Goal: Task Accomplishment & Management: Manage account settings

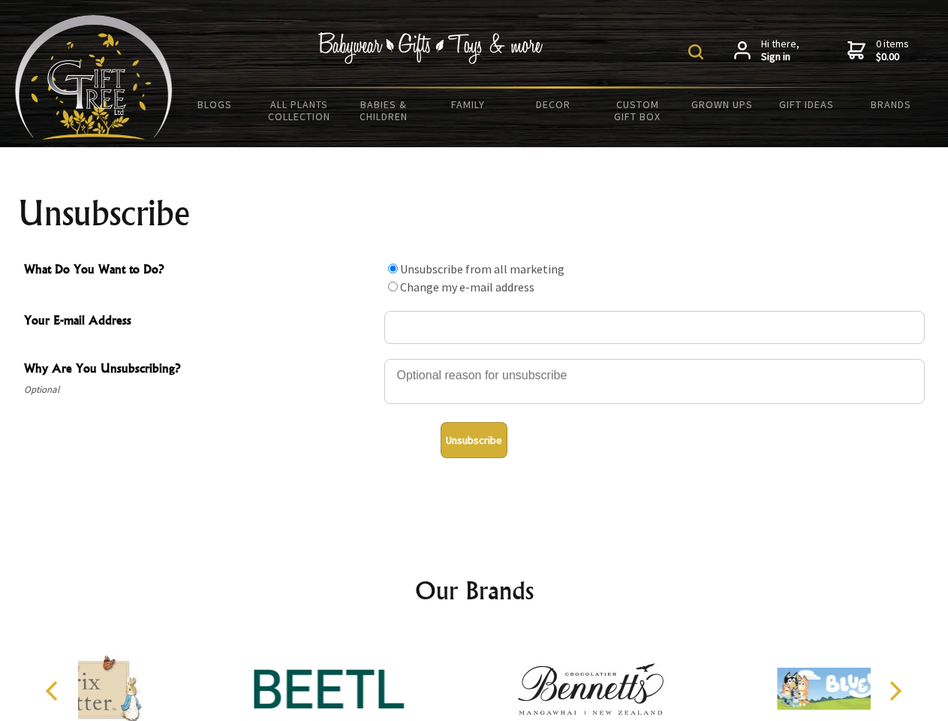
click at [698, 52] on img at bounding box center [695, 51] width 15 height 15
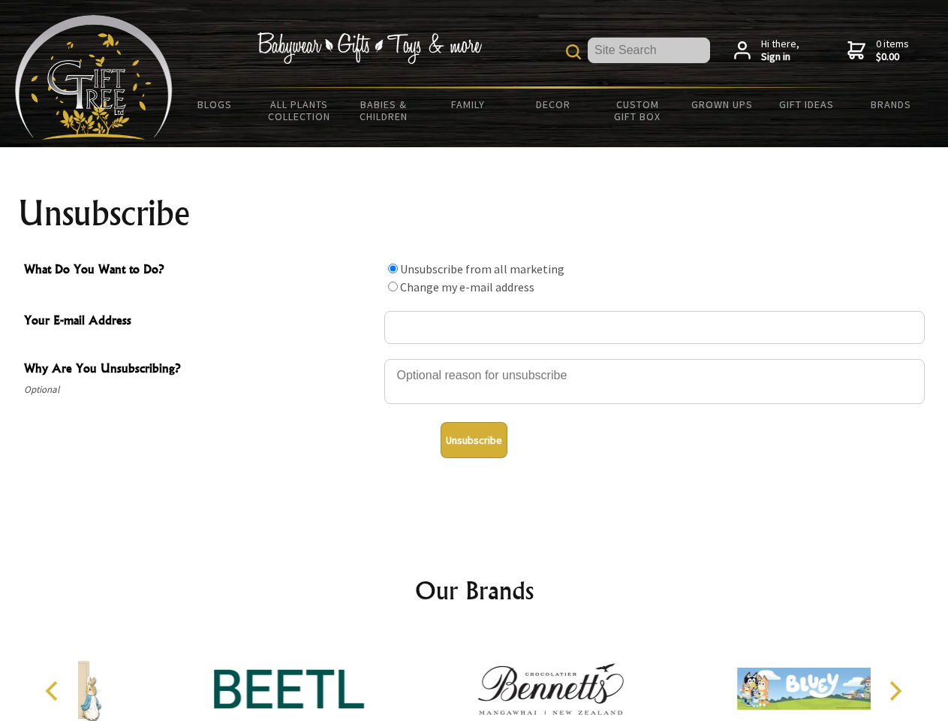
click at [474, 358] on div at bounding box center [654, 383] width 540 height 53
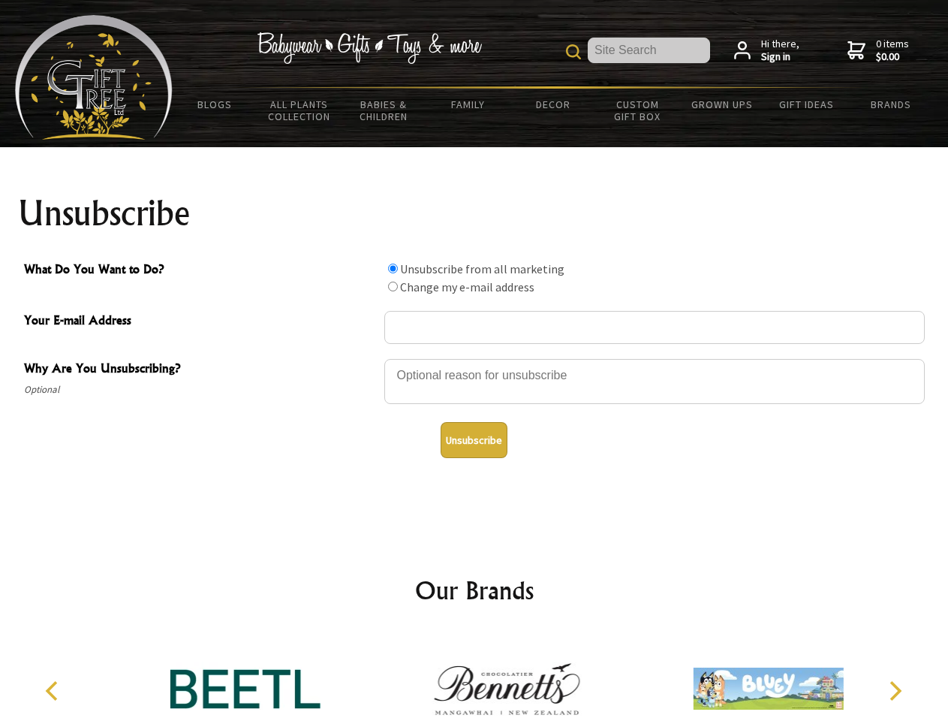
click at [393, 268] on input "What Do You Want to Do?" at bounding box center [393, 268] width 10 height 10
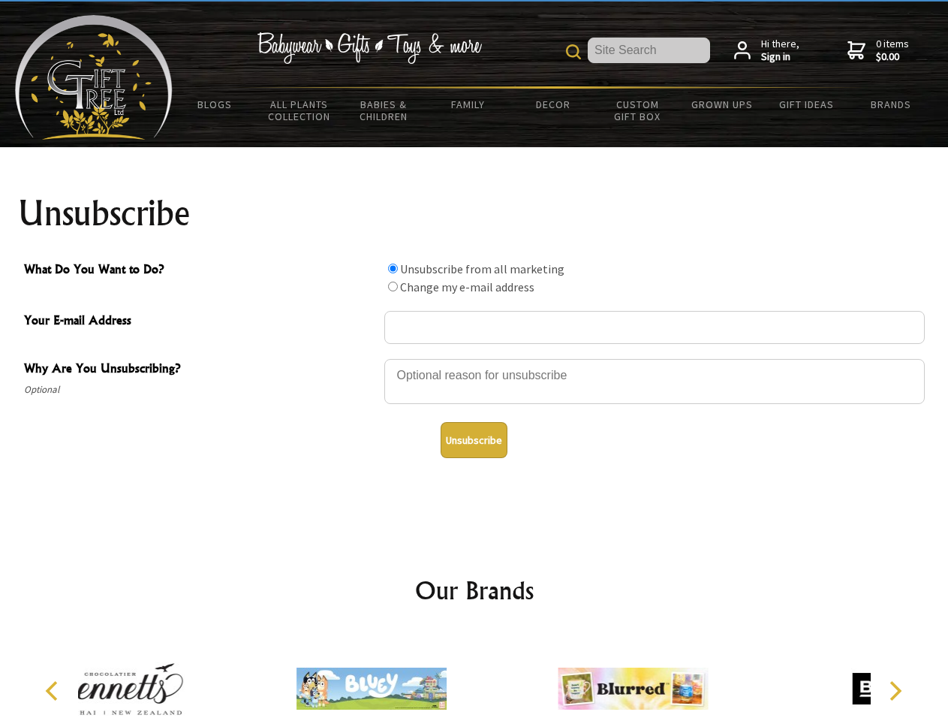
click at [393, 286] on input "What Do You Want to Do?" at bounding box center [393, 286] width 10 height 10
radio input "true"
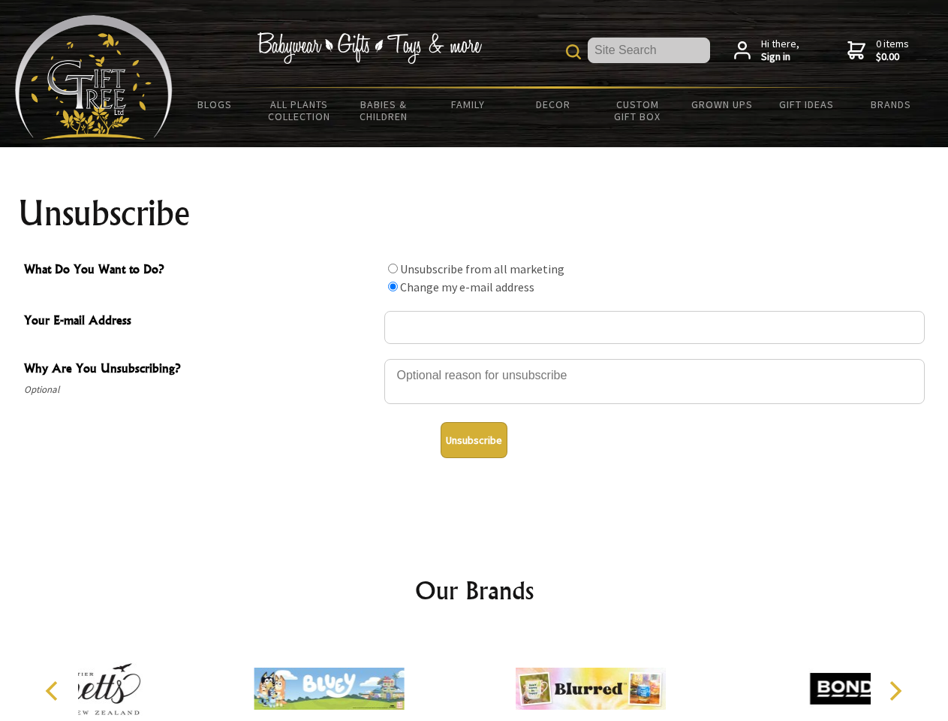
click at [474, 440] on button "Unsubscribe" at bounding box center [474, 440] width 67 height 36
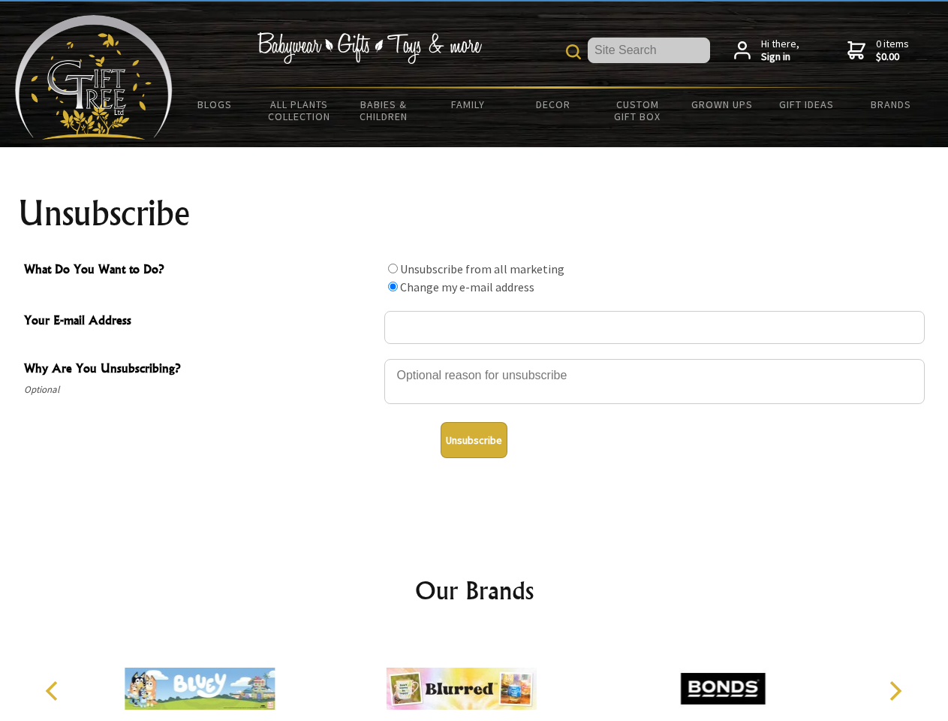
click at [474, 676] on img at bounding box center [462, 688] width 150 height 113
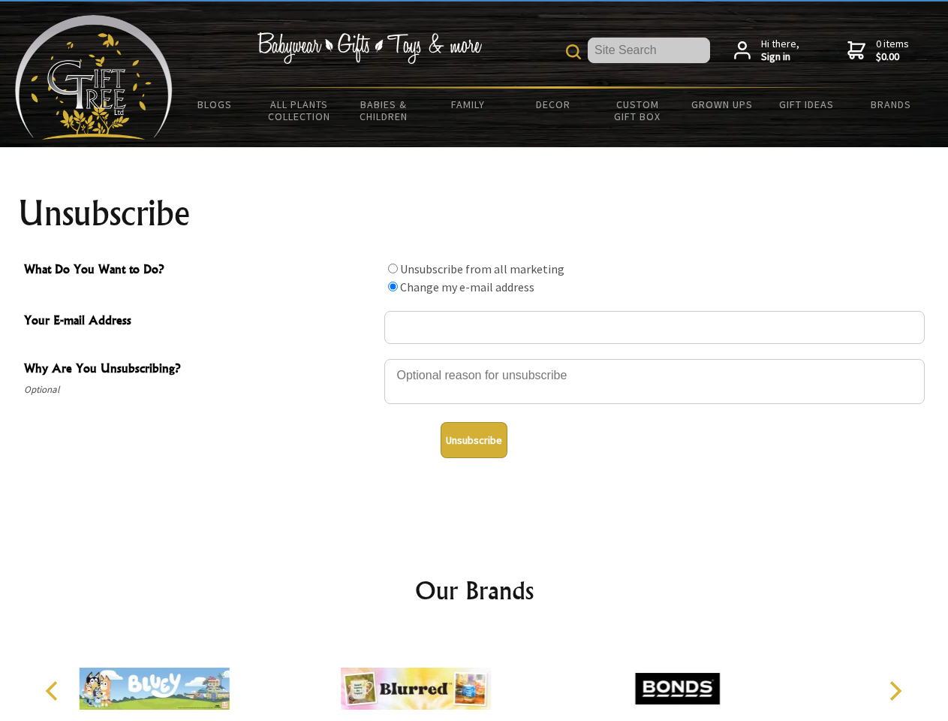
click at [54, 690] on icon "Previous" at bounding box center [54, 691] width 20 height 20
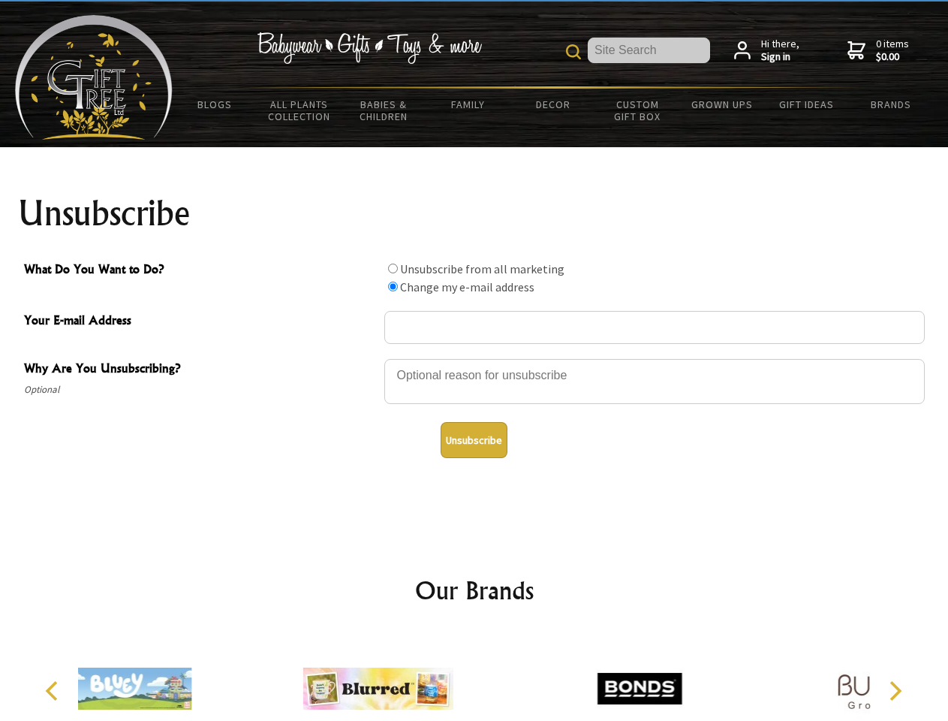
click at [895, 690] on icon "Next" at bounding box center [894, 691] width 20 height 20
